Goal: Contribute content

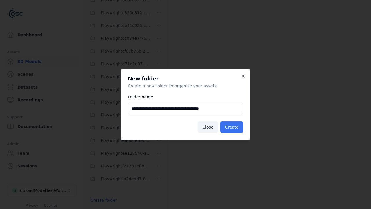
type input "**********"
click at [233, 127] on button "Create" at bounding box center [231, 127] width 23 height 12
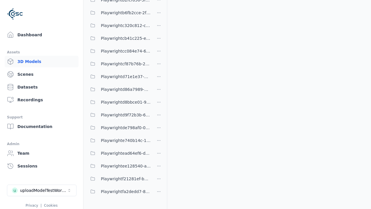
scroll to position [164, 0]
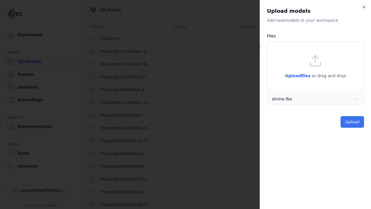
click at [353, 122] on button "Upload" at bounding box center [353, 122] width 24 height 12
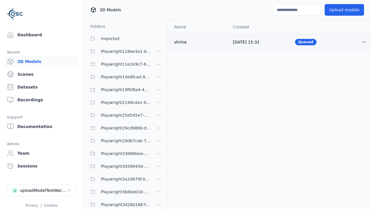
click at [364, 42] on html "Support Dashboard Assets 3D Models Scenes Datasets Recordings Support Documenta…" at bounding box center [185, 104] width 371 height 209
click at [352, 64] on div "Delete" at bounding box center [352, 64] width 34 height 9
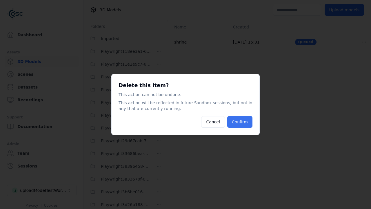
click at [241, 122] on button "Confirm" at bounding box center [239, 122] width 25 height 12
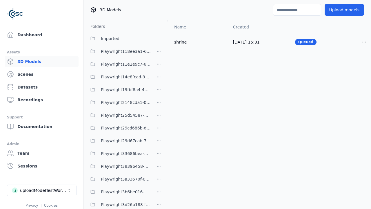
click at [159, 104] on html "Support Dashboard Assets 3D Models Scenes Datasets Recordings Support Documenta…" at bounding box center [185, 104] width 371 height 209
